Goal: Task Accomplishment & Management: Manage account settings

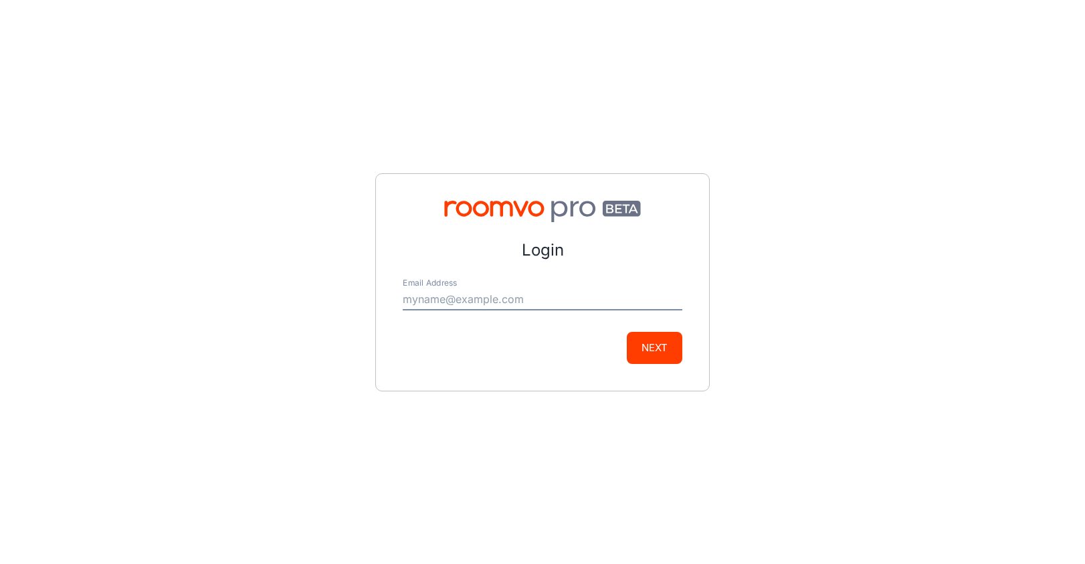
click at [441, 302] on input "Email Address" at bounding box center [543, 299] width 280 height 21
type input "mary.heimbecker@majesticfloorsllc.com"
click at [654, 351] on button "Next" at bounding box center [655, 348] width 56 height 32
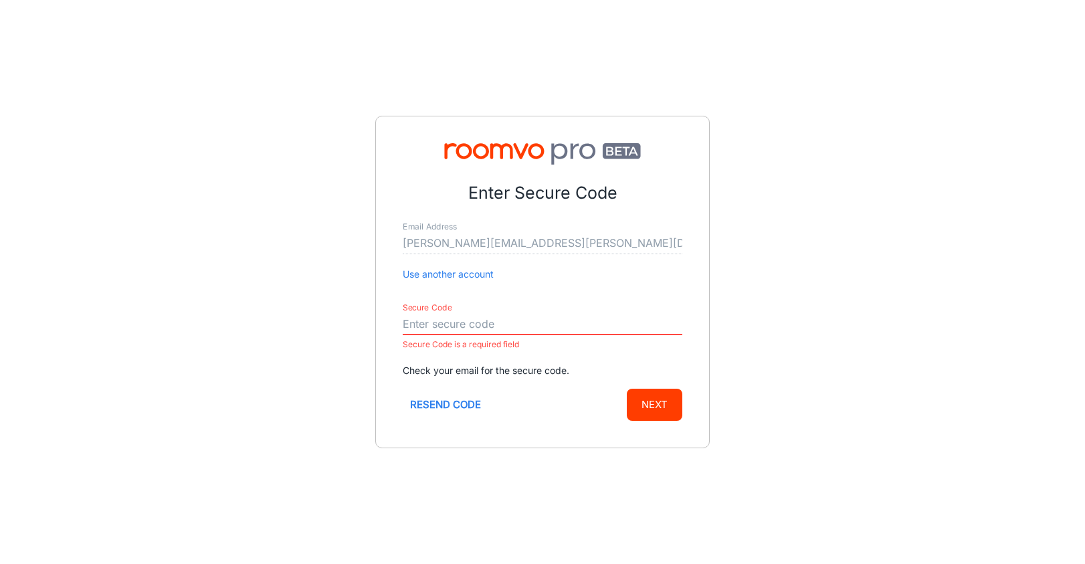
click at [442, 323] on input "Secure Code" at bounding box center [543, 324] width 280 height 21
paste input "940586"
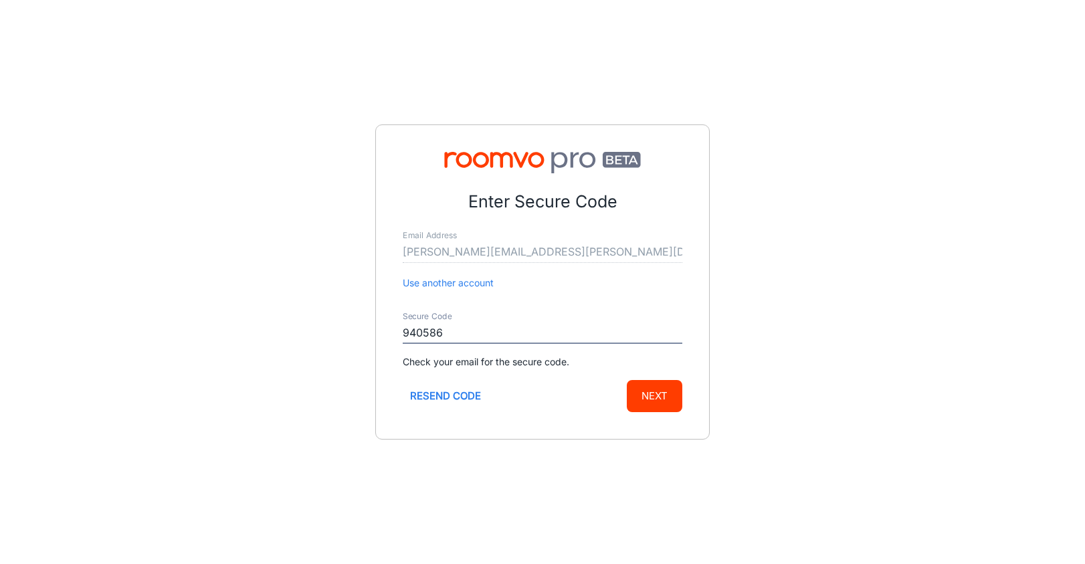
type input "940586"
click at [643, 398] on button "Next" at bounding box center [655, 396] width 56 height 32
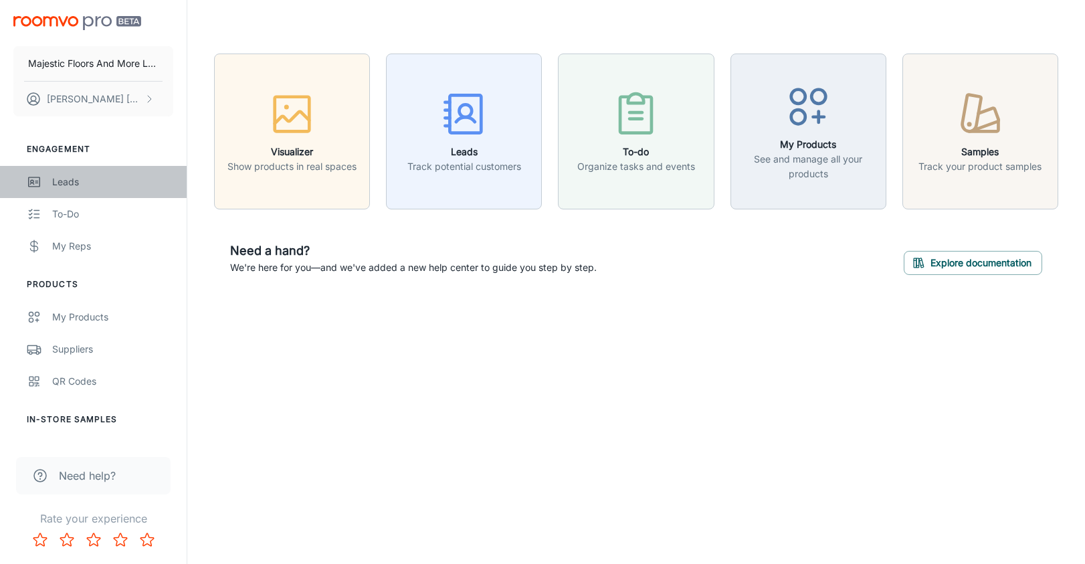
click at [66, 182] on div "Leads" at bounding box center [112, 182] width 121 height 15
